Goal: Entertainment & Leisure: Browse casually

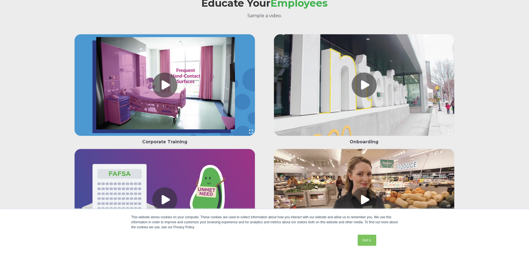
scroll to position [610, 0]
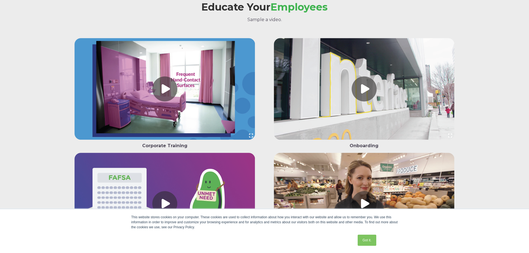
click at [364, 86] on link at bounding box center [363, 90] width 189 height 104
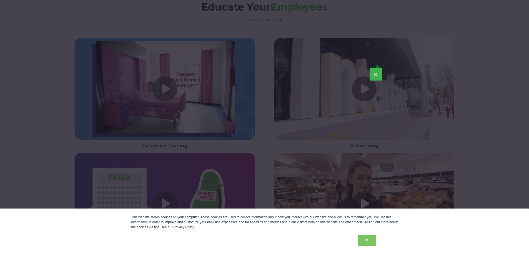
click at [370, 74] on button "×" at bounding box center [375, 74] width 12 height 12
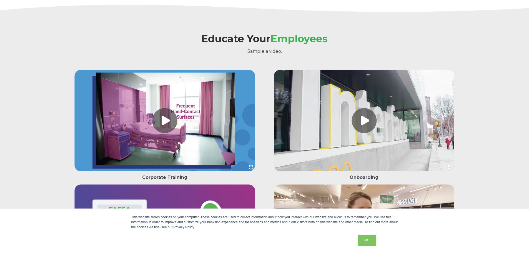
scroll to position [583, 0]
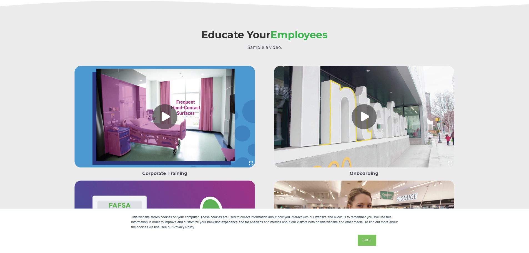
click at [162, 116] on link at bounding box center [164, 118] width 189 height 104
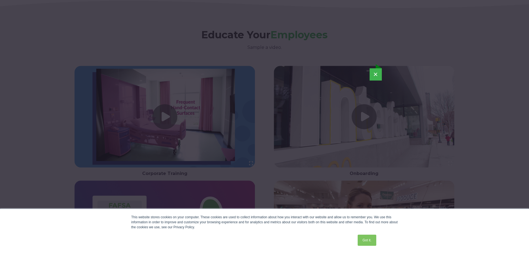
click at [65, 105] on div "×" at bounding box center [264, 126] width 524 height 138
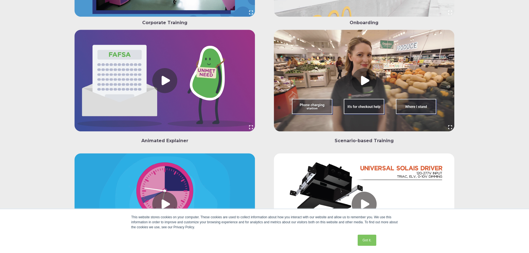
scroll to position [749, 0]
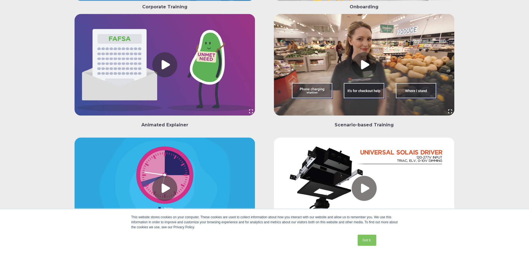
click at [164, 63] on link at bounding box center [164, 66] width 189 height 104
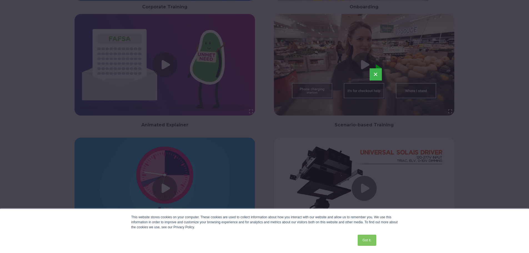
click at [374, 73] on button "×" at bounding box center [375, 74] width 12 height 12
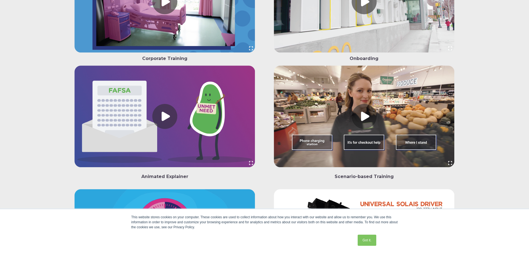
scroll to position [694, 0]
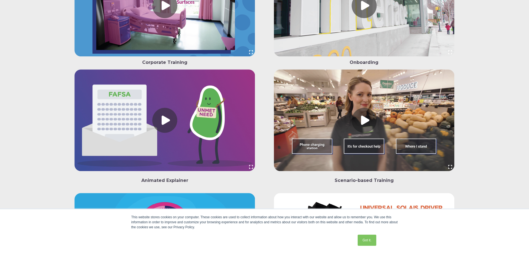
click at [365, 115] on link at bounding box center [363, 121] width 189 height 104
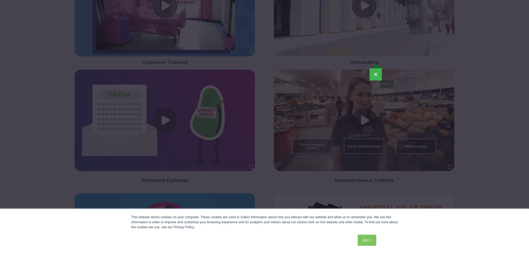
click at [374, 71] on button "×" at bounding box center [375, 74] width 12 height 12
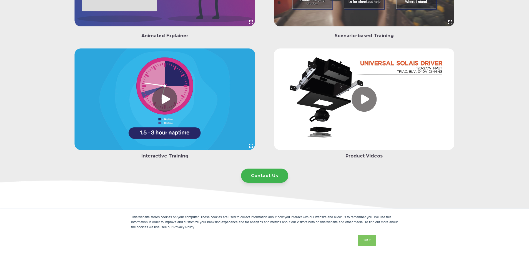
scroll to position [832, 0]
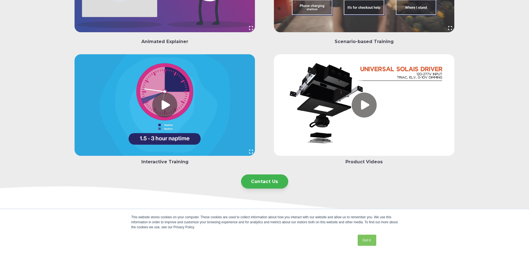
click at [171, 142] on link at bounding box center [164, 106] width 189 height 104
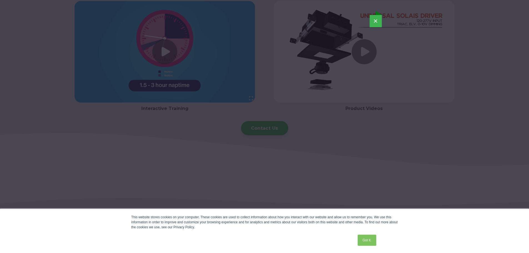
scroll to position [888, 0]
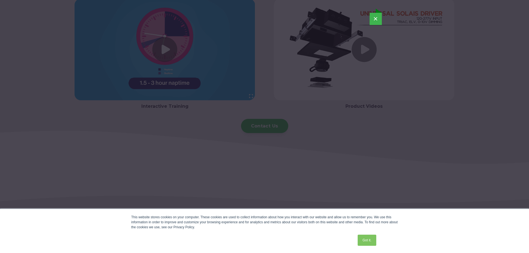
click at [374, 18] on button "×" at bounding box center [375, 19] width 12 height 12
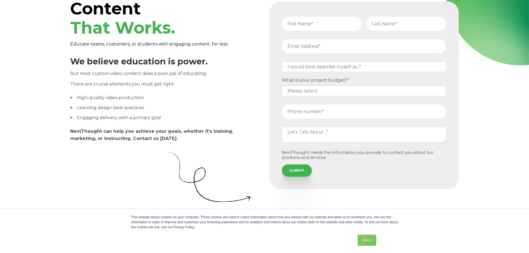
scroll to position [0, 0]
